Goal: Communication & Community: Answer question/provide support

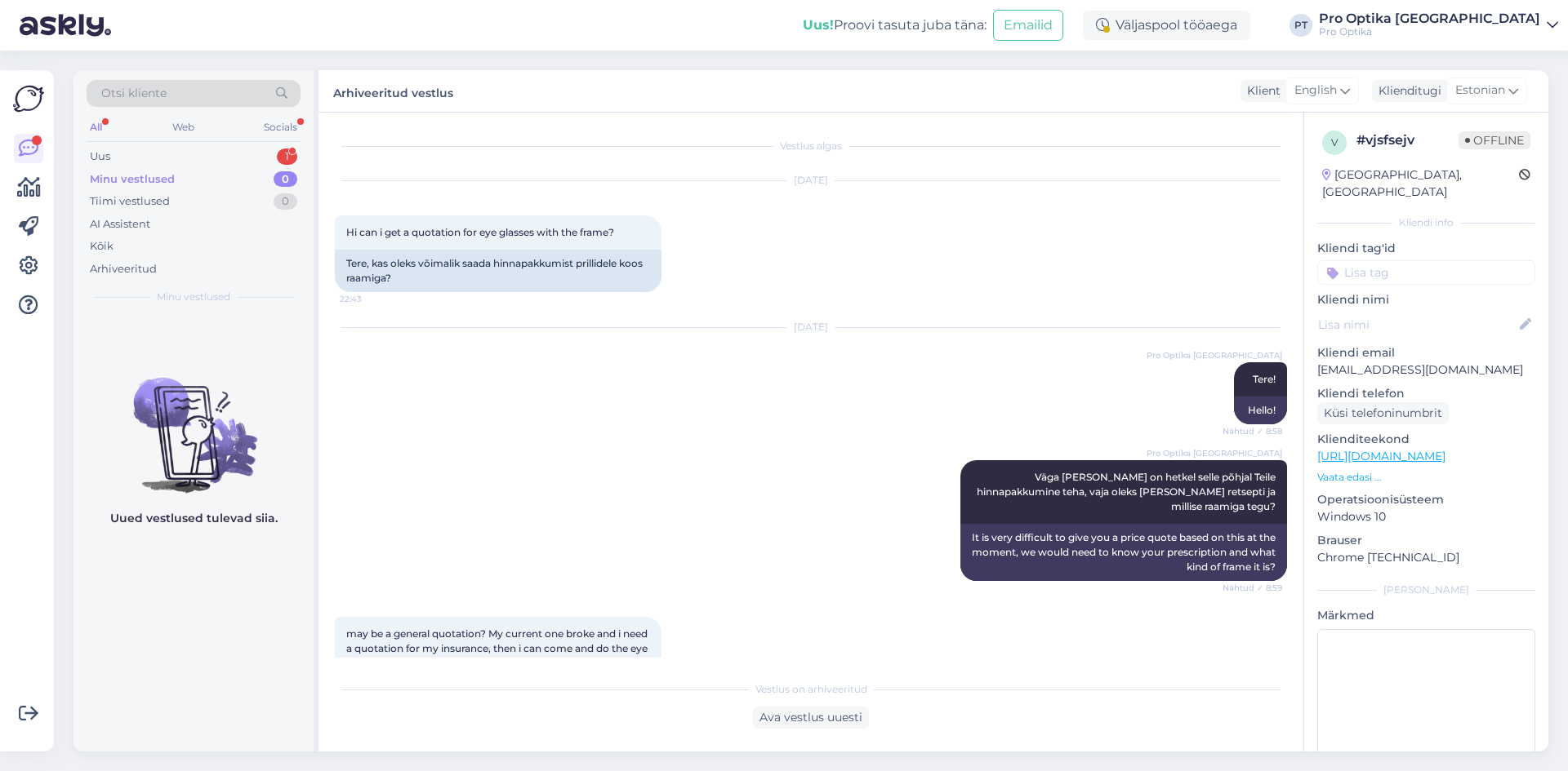
scroll to position [2130, 0]
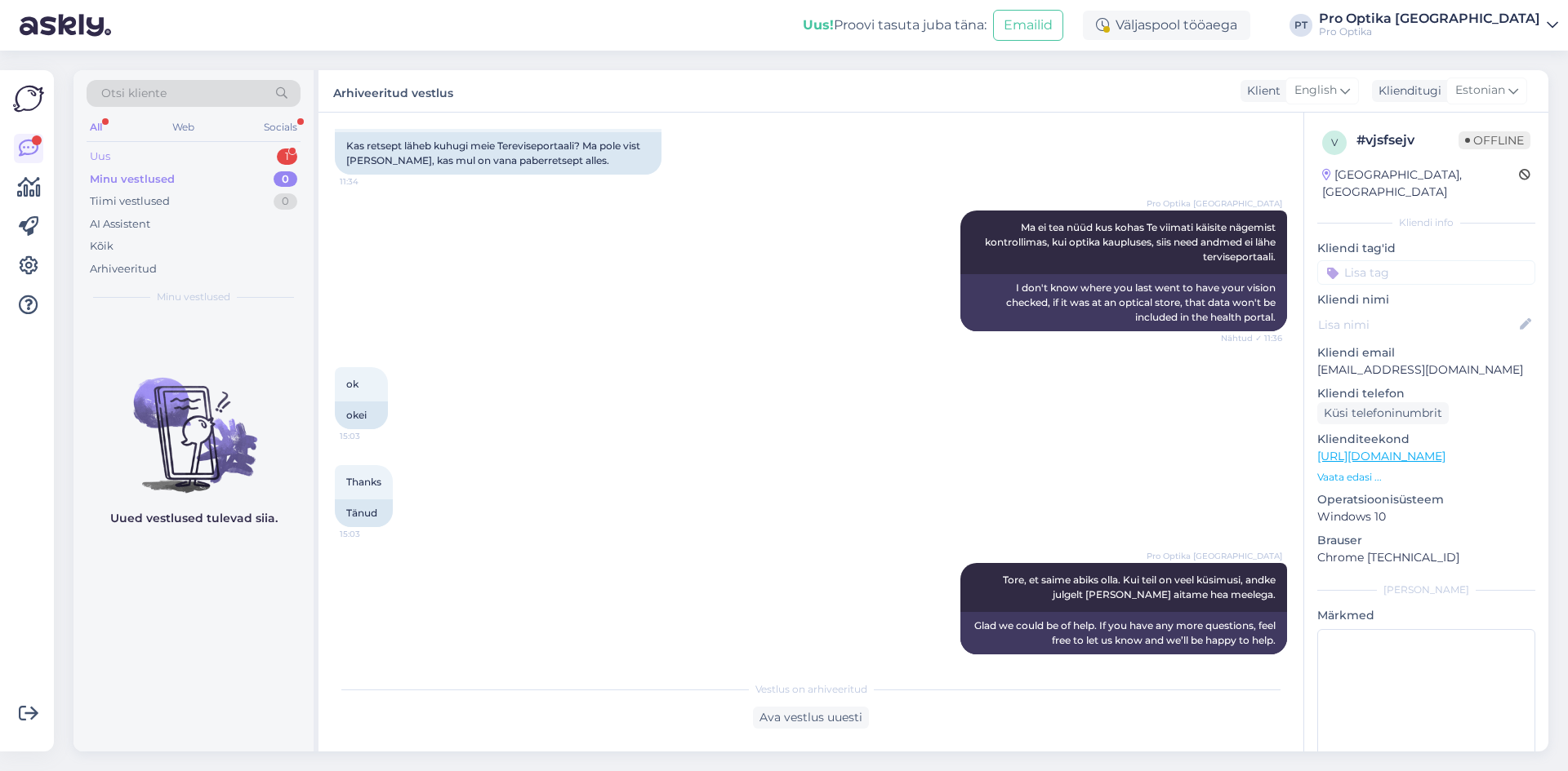
click at [278, 156] on div "1" at bounding box center [287, 157] width 20 height 17
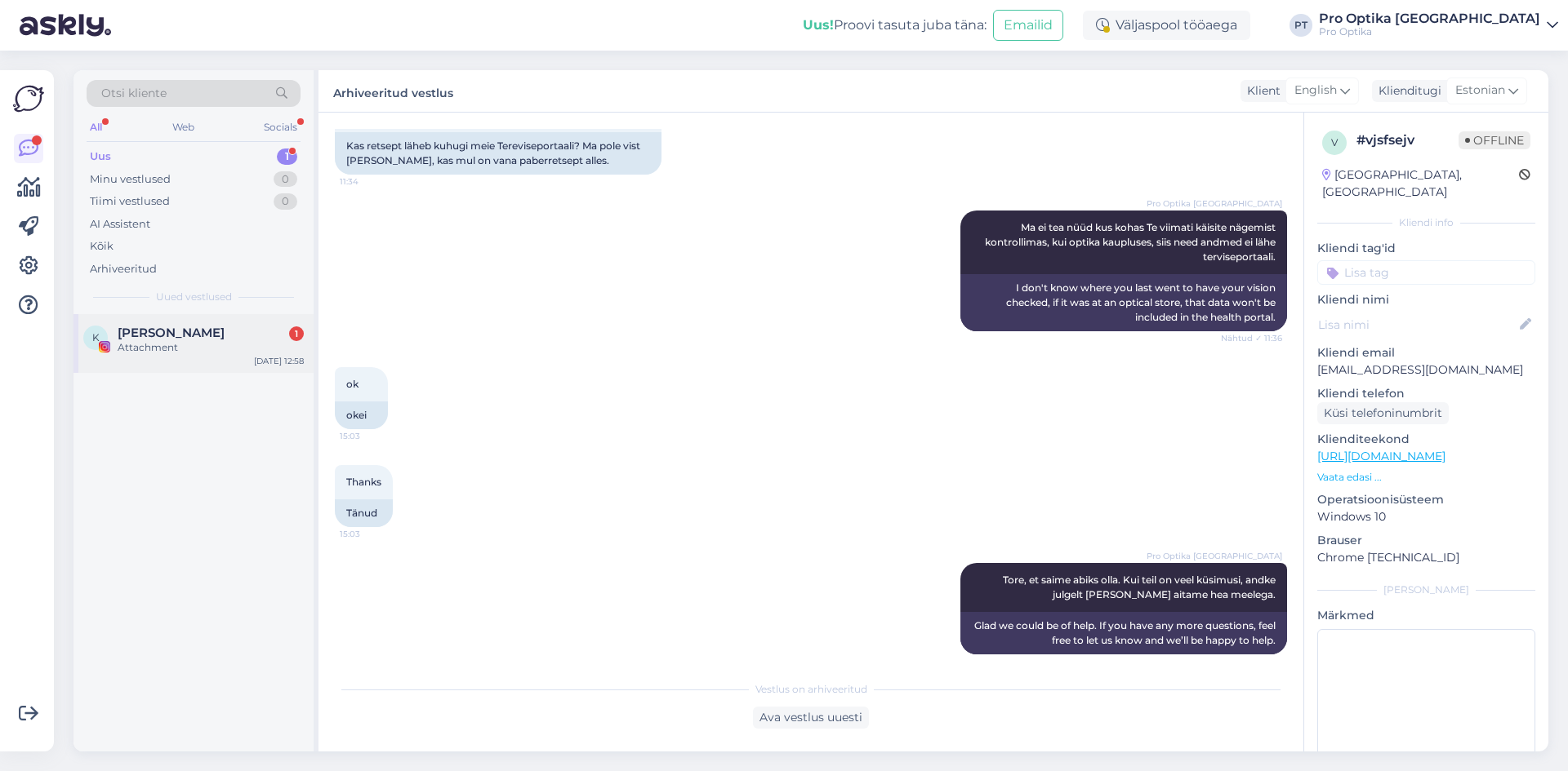
click at [185, 338] on span "[PERSON_NAME]" at bounding box center [171, 333] width 107 height 15
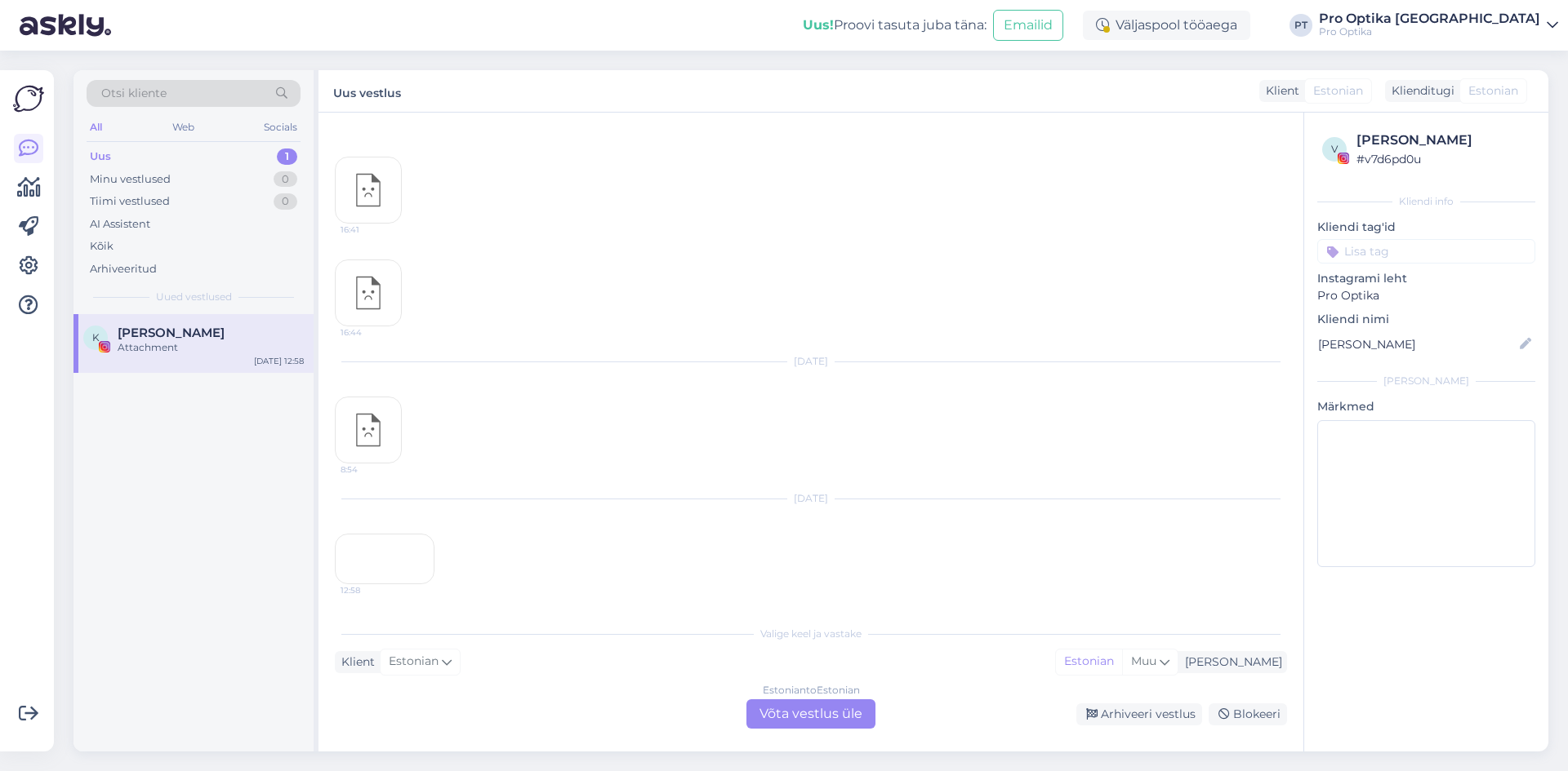
click at [797, 715] on div "Estonian to Estonian Võta vestlus üle" at bounding box center [810, 715] width 129 height 29
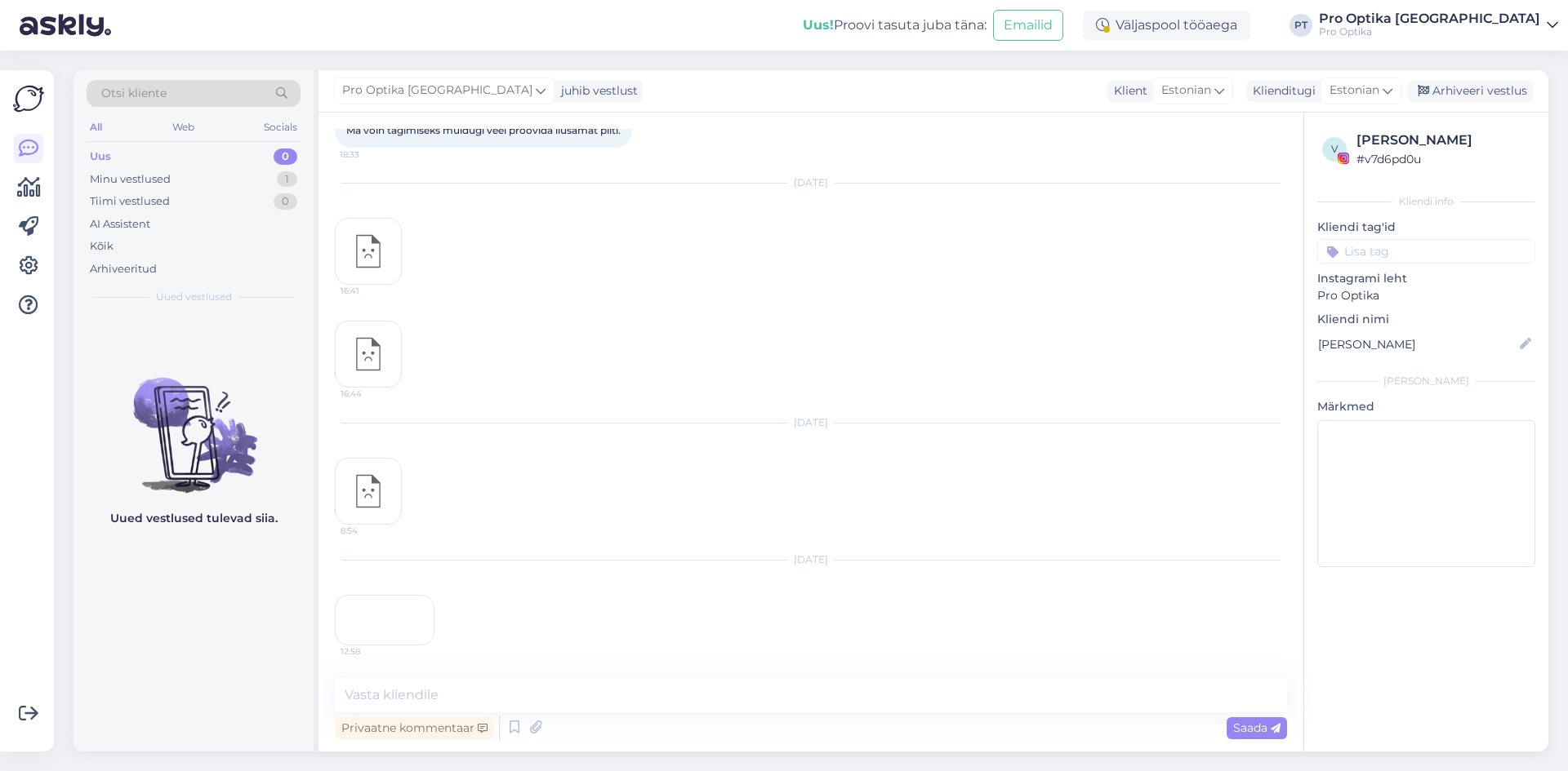
click at [354, 595] on div "12:58" at bounding box center [384, 620] width 99 height 51
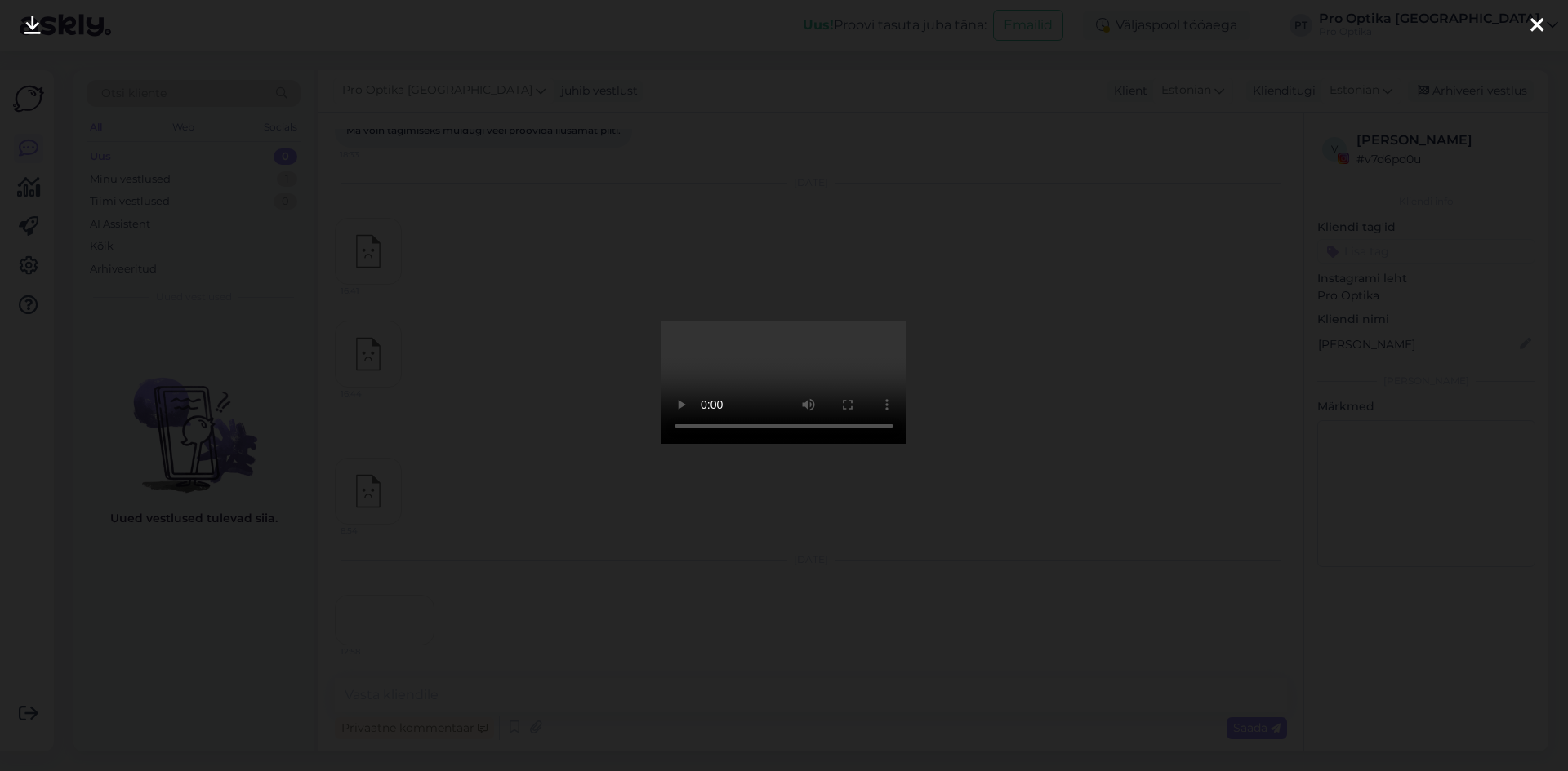
click at [1542, 28] on icon at bounding box center [1536, 26] width 13 height 21
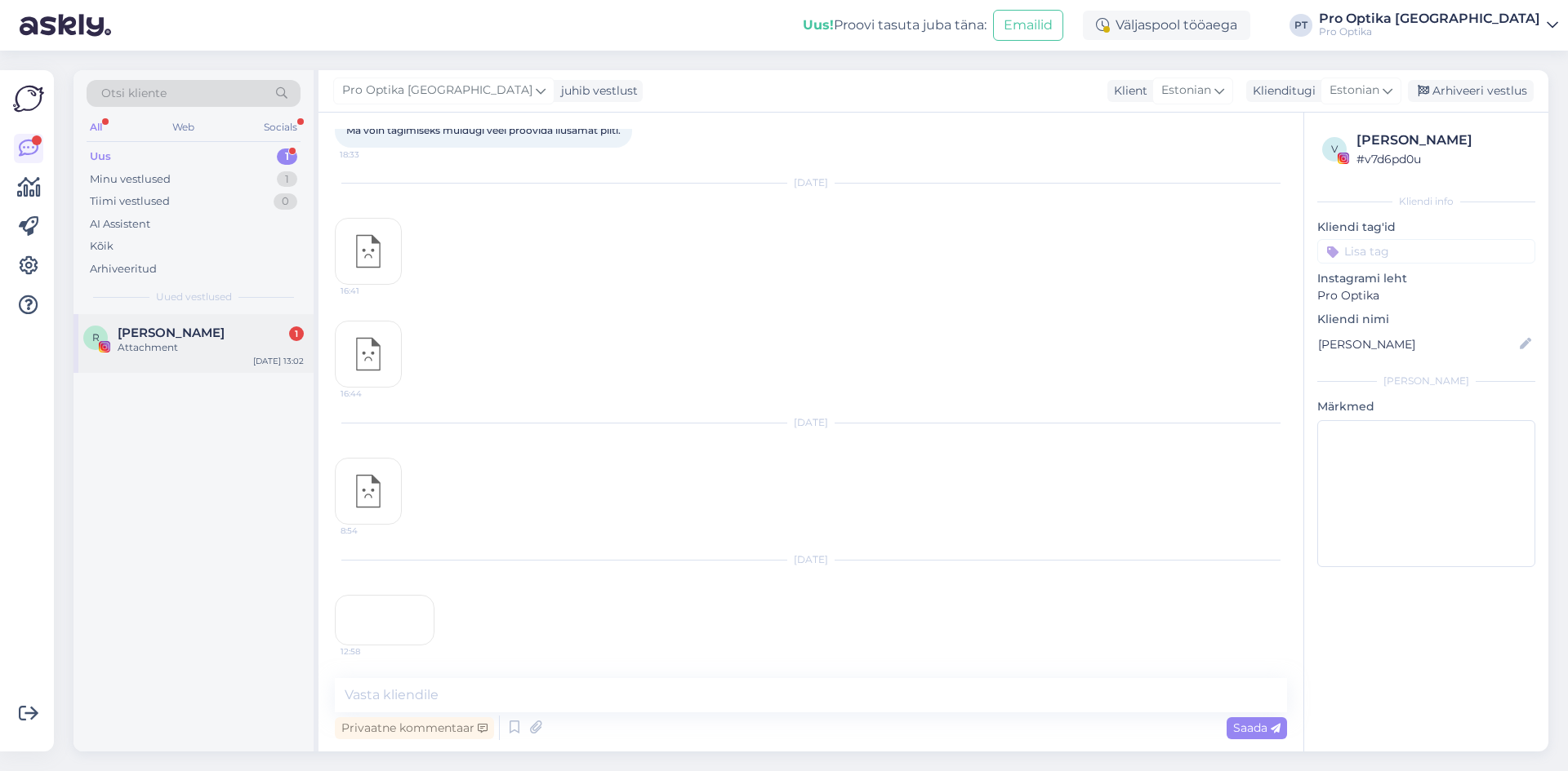
click at [125, 354] on div "Attachment" at bounding box center [210, 347] width 186 height 15
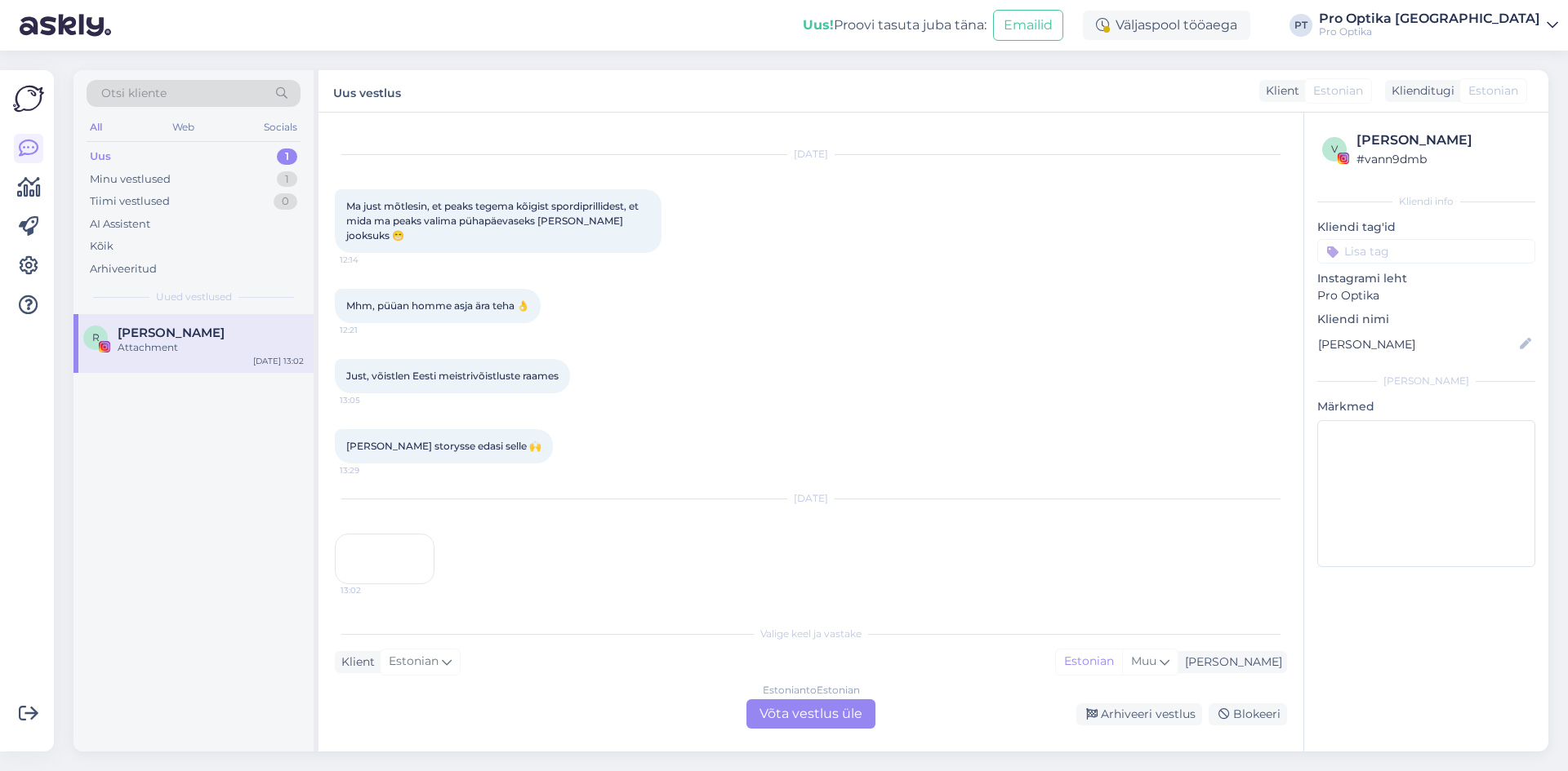
scroll to position [911, 0]
click at [794, 714] on div "Estonian to Estonian Võta vestlus üle" at bounding box center [810, 715] width 129 height 29
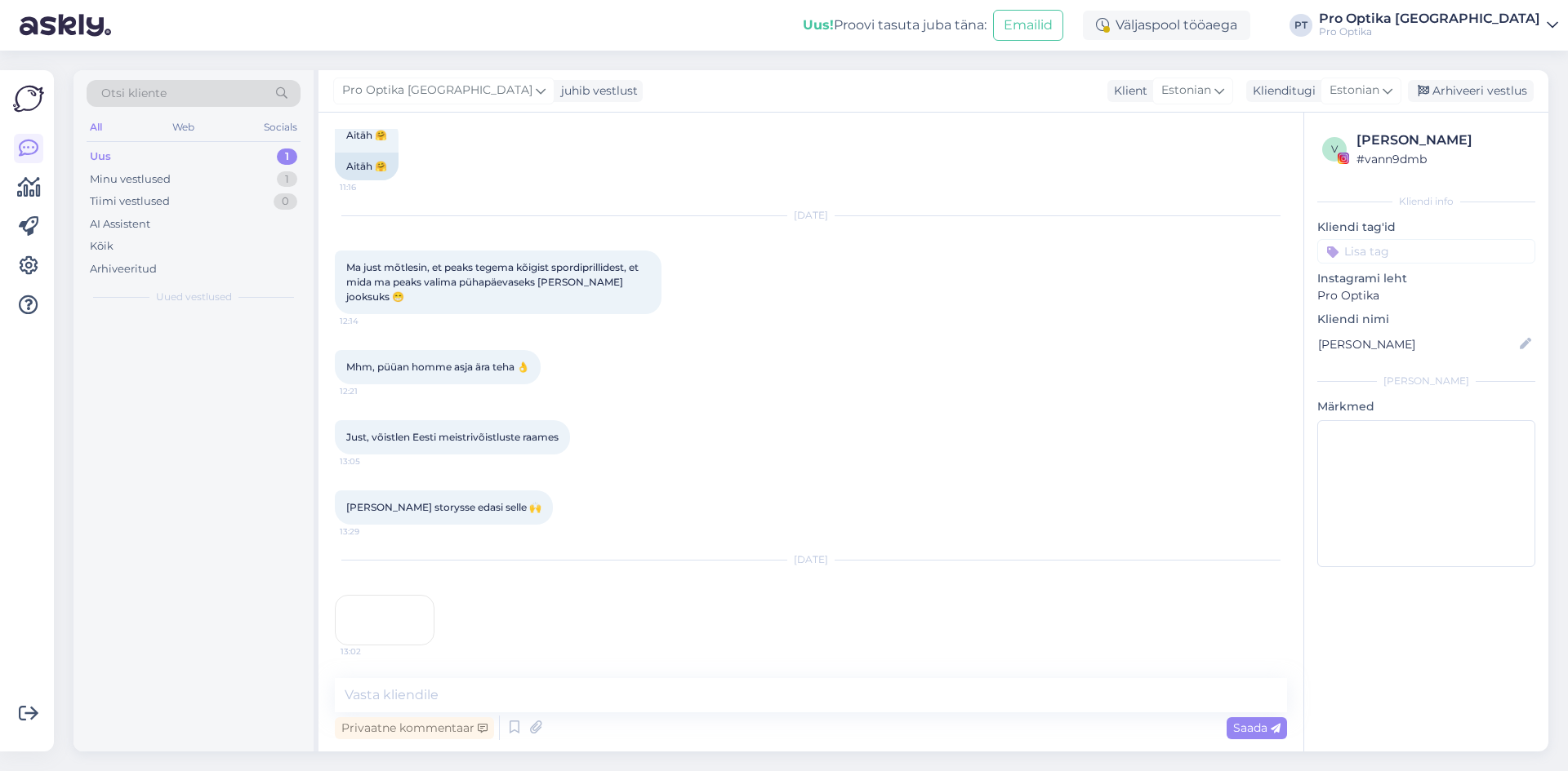
scroll to position [898, 0]
click at [214, 331] on span "[EMAIL_ADDRESS][PERSON_NAME][DOMAIN_NAME]" at bounding box center [202, 333] width 170 height 15
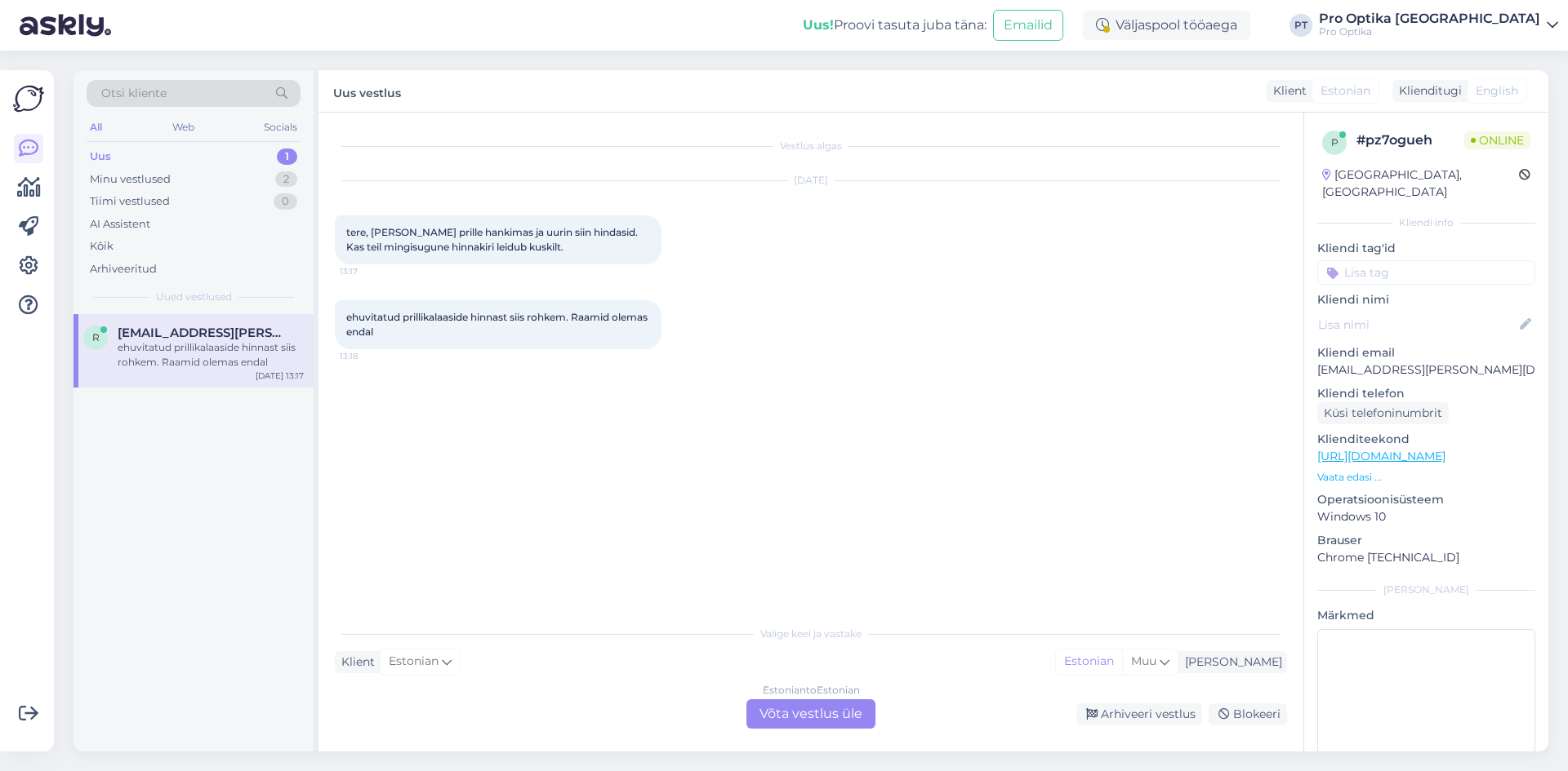
click at [808, 700] on div "Estonian to Estonian Võta vestlus üle" at bounding box center [810, 715] width 129 height 29
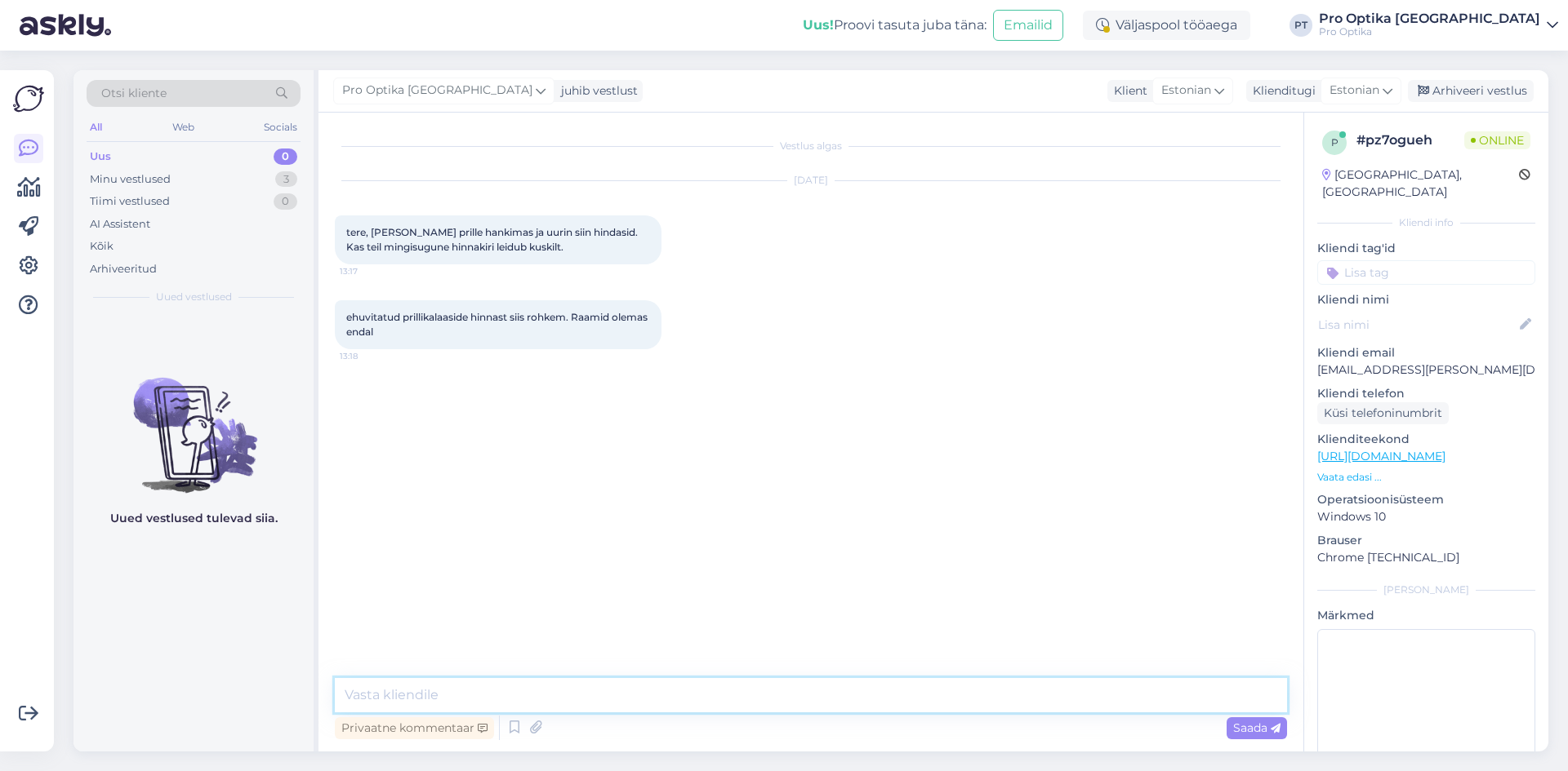
click at [532, 697] on textarea at bounding box center [810, 695] width 952 height 34
click at [495, 695] on textarea at bounding box center [810, 695] width 952 height 34
type textarea "Tere!"
type textarea "S"
paste textarea "[URL][DOMAIN_NAME]"
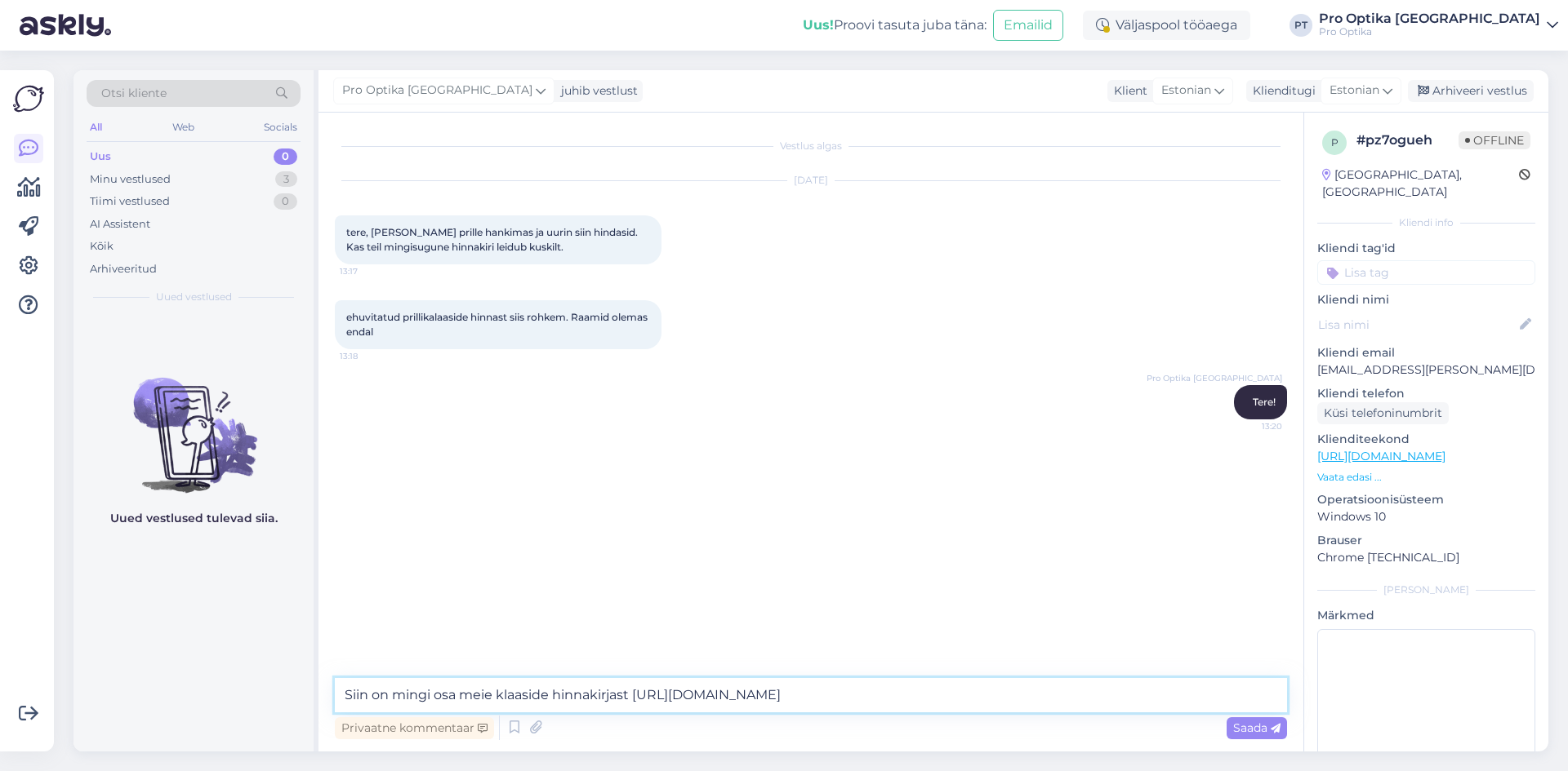
type textarea "Siin on mingi osa meie klaaside hinnakirjast [URL][DOMAIN_NAME]."
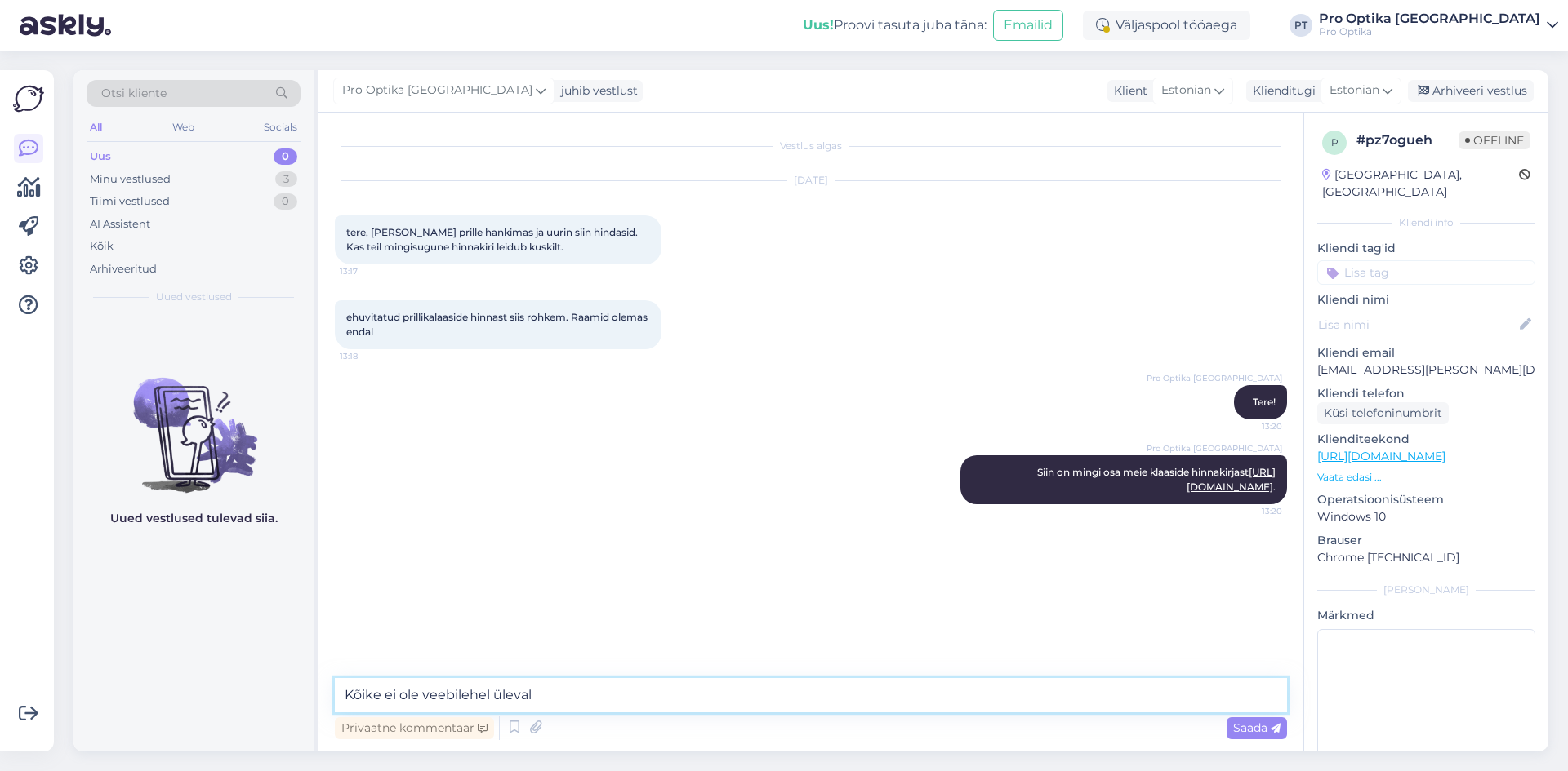
type textarea "Kõike ei ole veebilehel üleval."
